Goal: Manage account settings

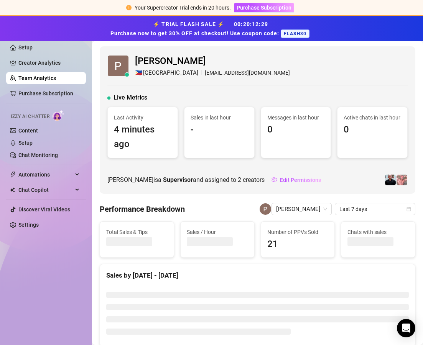
click at [225, 102] on div "Live Metrics" at bounding box center [257, 97] width 300 height 9
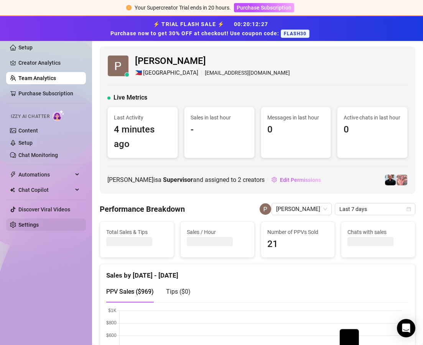
click at [39, 224] on link "Settings" at bounding box center [28, 225] width 20 height 6
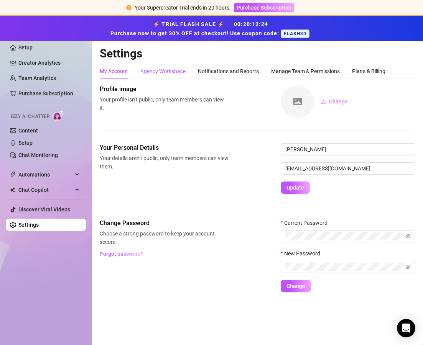
click at [165, 72] on div "Agency Workspace" at bounding box center [162, 71] width 45 height 8
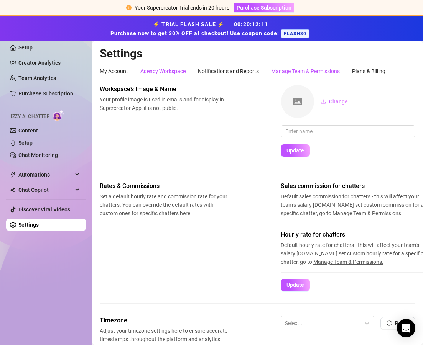
click at [309, 70] on div "Manage Team & Permissions" at bounding box center [305, 71] width 69 height 8
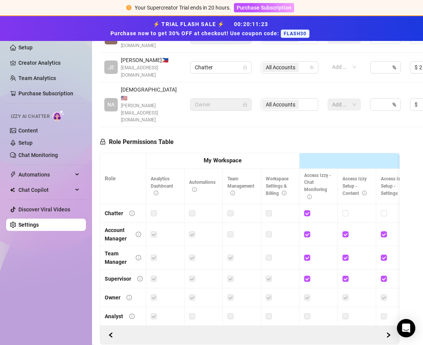
click at [156, 275] on label at bounding box center [154, 279] width 6 height 8
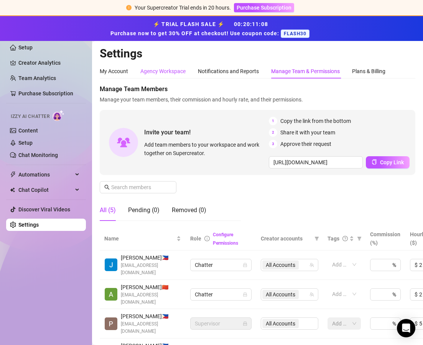
click at [171, 72] on div "Agency Workspace" at bounding box center [162, 71] width 45 height 8
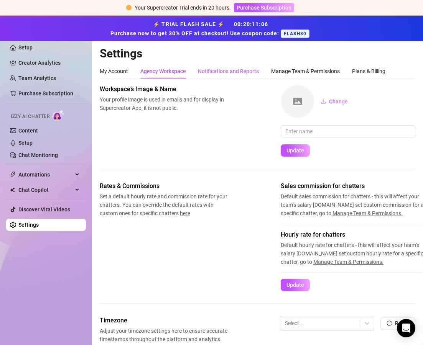
click at [238, 72] on div "Notifications and Reports" at bounding box center [228, 71] width 61 height 8
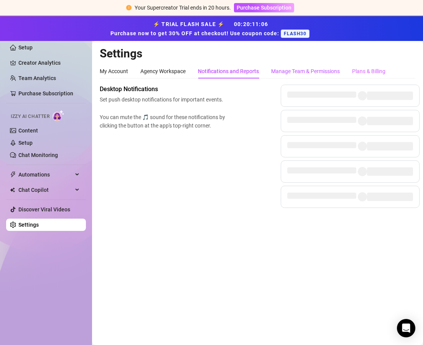
click at [300, 70] on div "Manage Team & Permissions" at bounding box center [305, 71] width 69 height 8
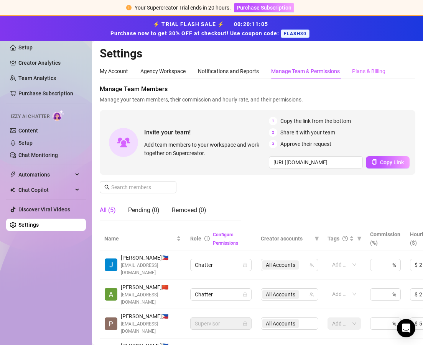
click at [364, 75] on div "Plans & Billing" at bounding box center [368, 71] width 33 height 15
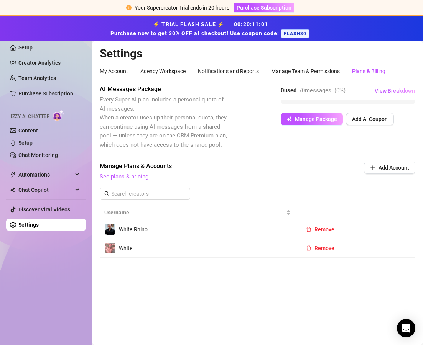
click at [279, 179] on span "See plans & pricing" at bounding box center [206, 176] width 212 height 9
click at [35, 62] on link "Creator Analytics" at bounding box center [48, 63] width 61 height 12
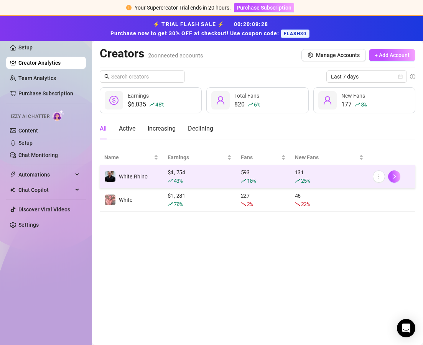
click at [351, 180] on div "25 %" at bounding box center [329, 181] width 69 height 8
